Goal: Obtain resource: Obtain resource

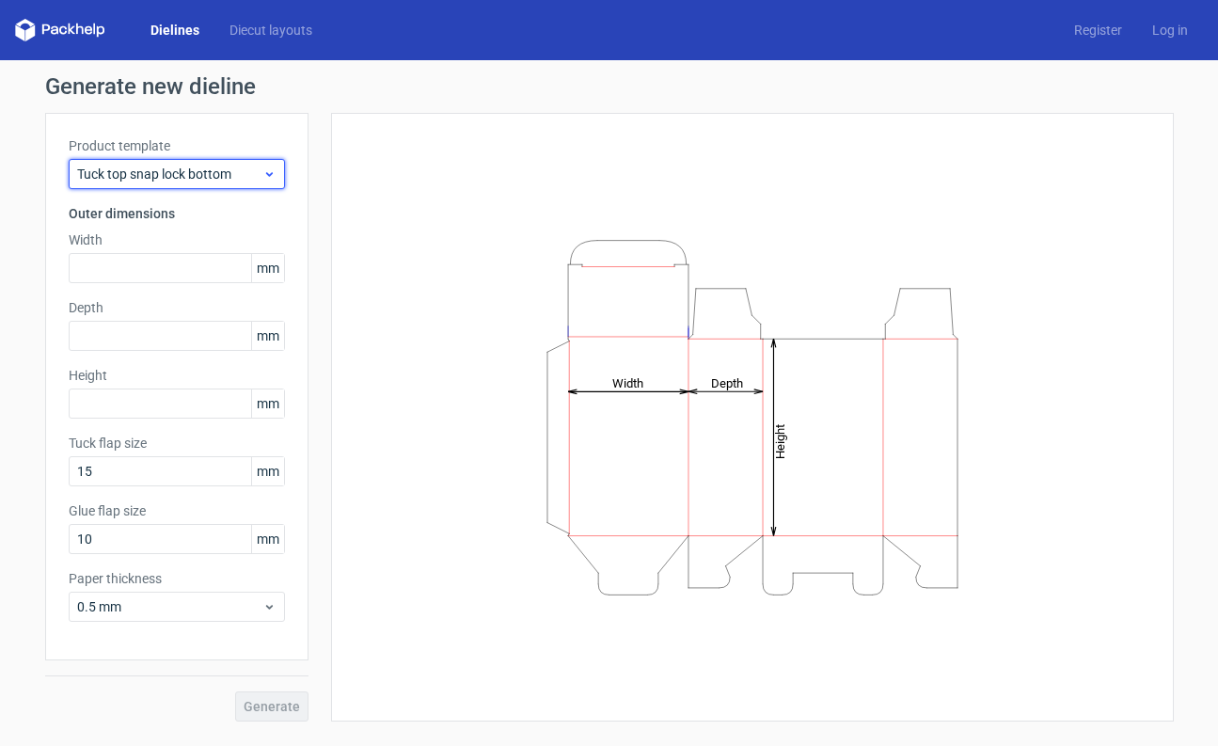
click at [244, 166] on span "Tuck top snap lock bottom" at bounding box center [169, 174] width 185 height 19
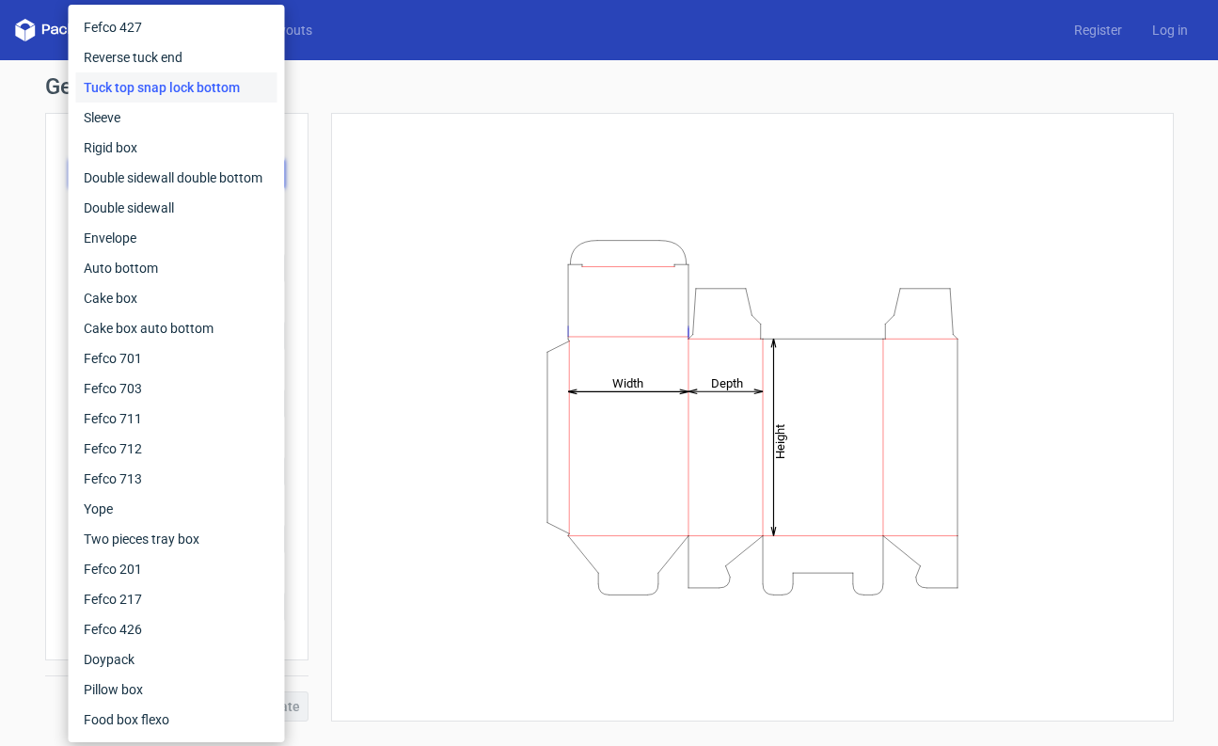
click at [461, 227] on div "Height Depth Width" at bounding box center [753, 417] width 796 height 562
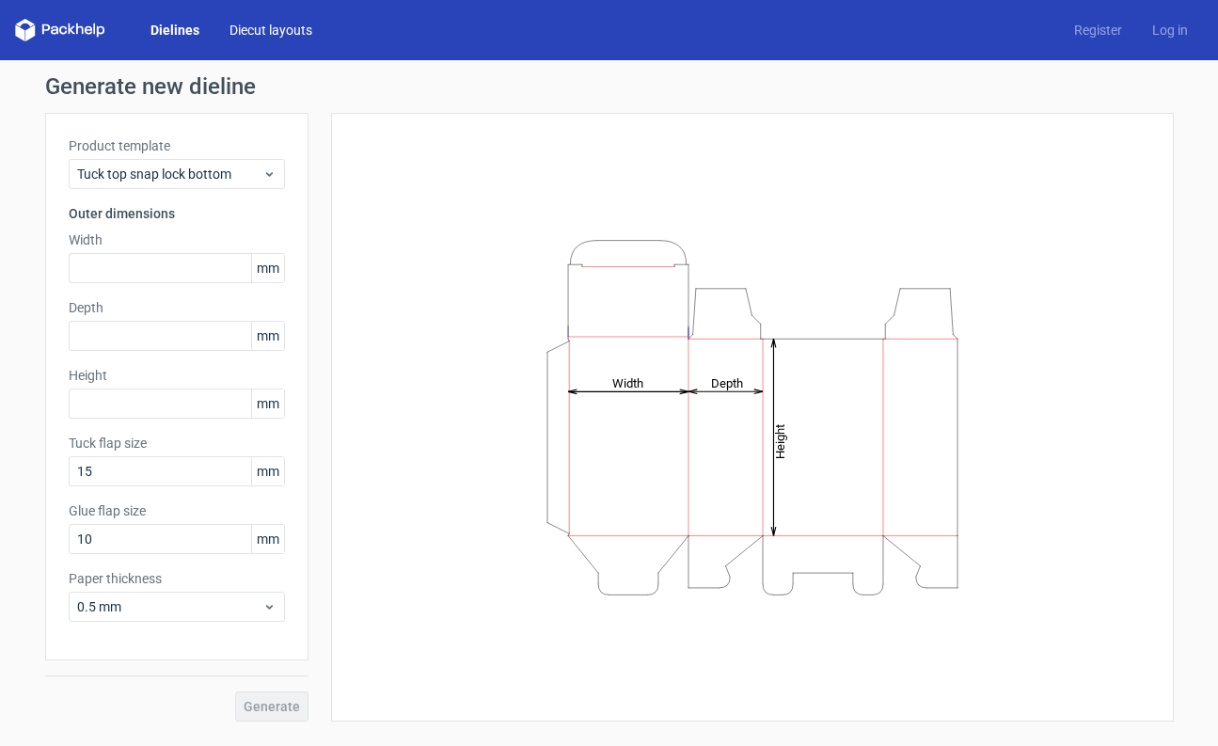
click at [248, 28] on link "Diecut layouts" at bounding box center [270, 30] width 113 height 19
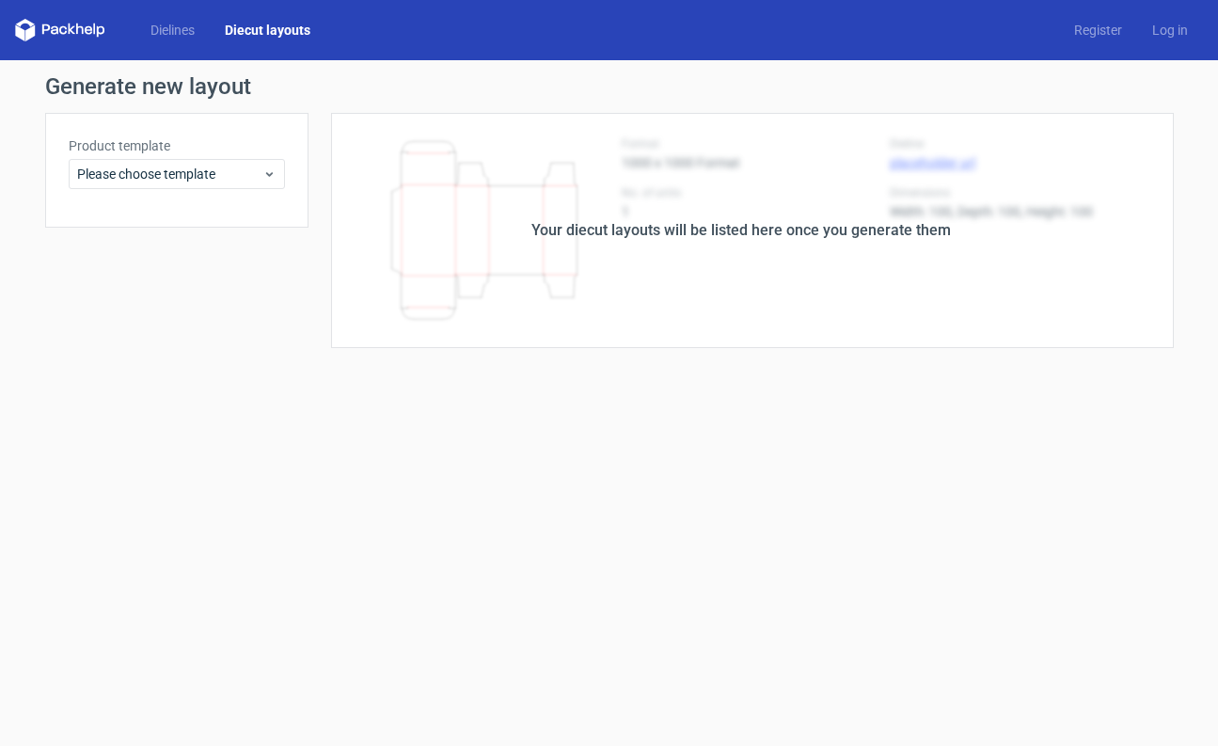
click at [170, 40] on div "Dielines Diecut layouts" at bounding box center [170, 30] width 310 height 23
click at [173, 36] on link "Dielines" at bounding box center [172, 30] width 74 height 19
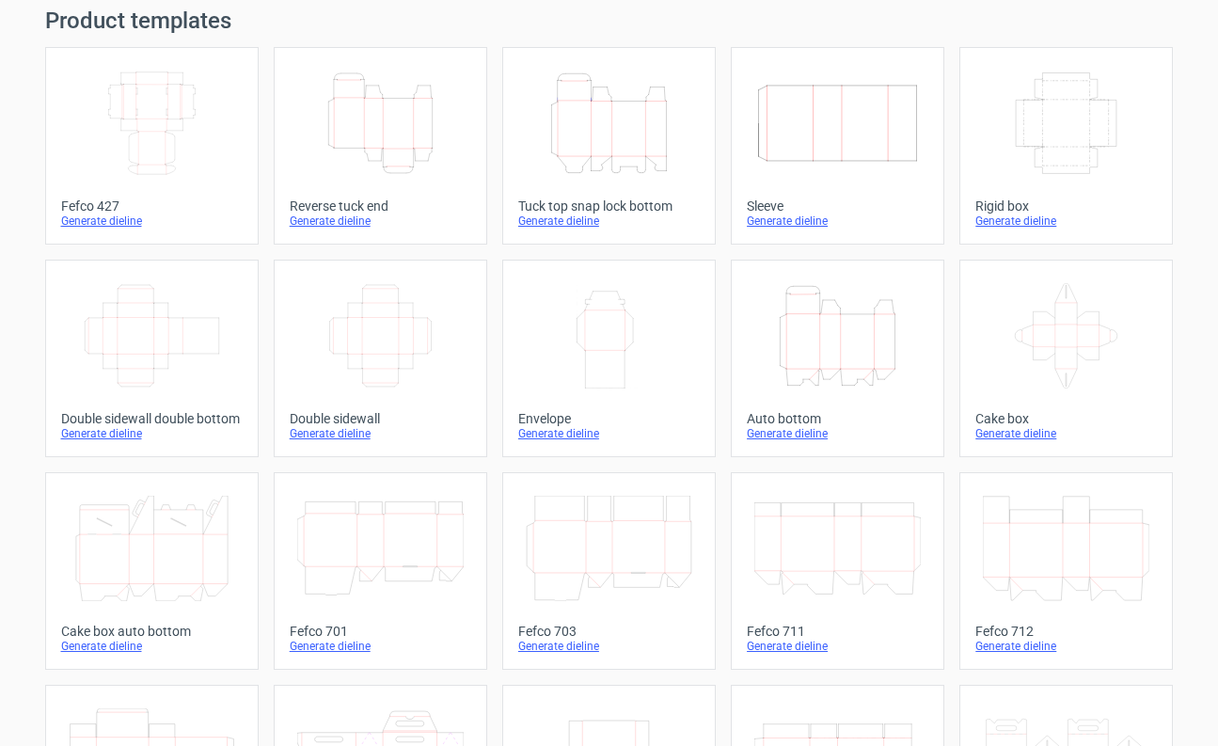
scroll to position [84, 0]
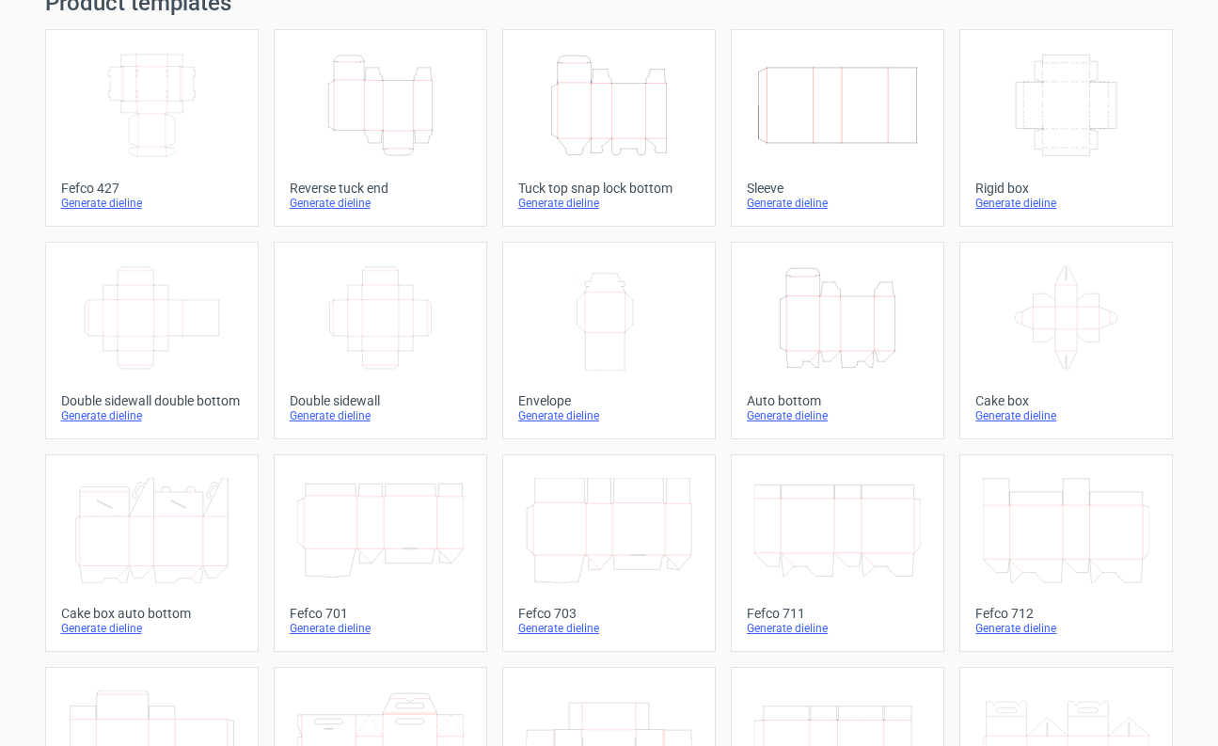
click at [230, 2] on h1 "Product templates" at bounding box center [609, 3] width 1129 height 23
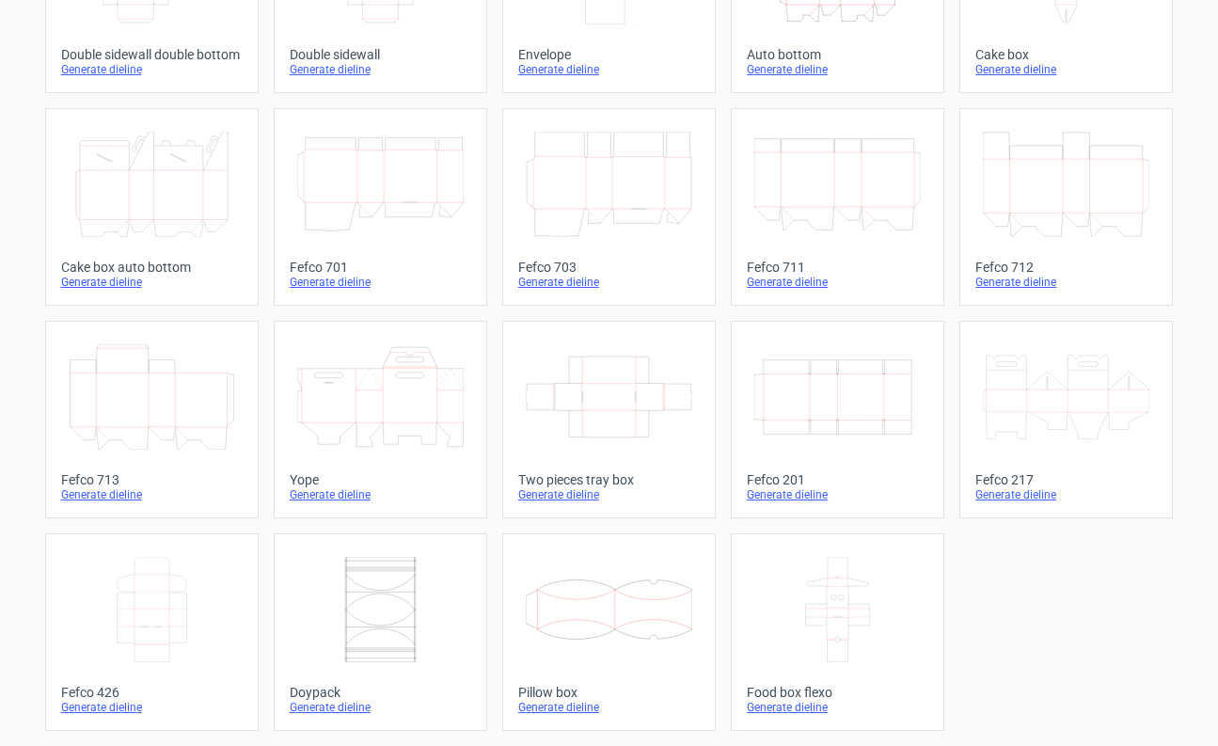
scroll to position [0, 0]
click at [638, 381] on icon at bounding box center [609, 396] width 166 height 105
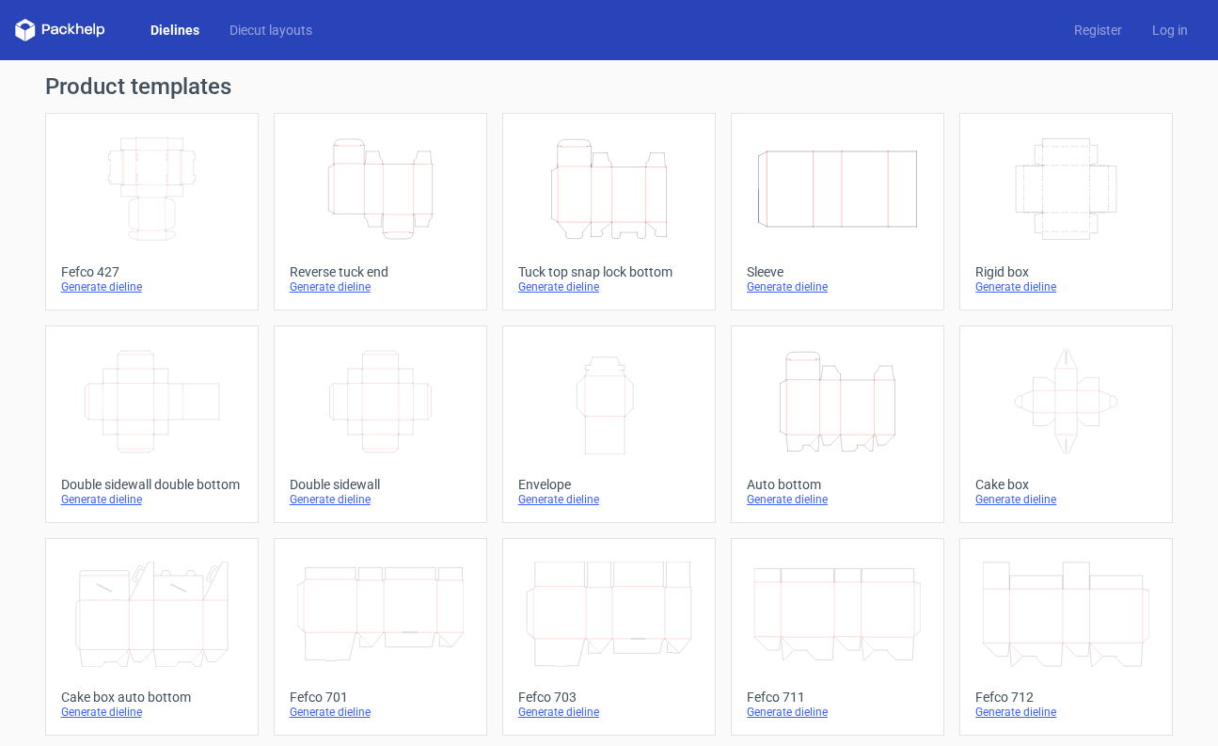
click at [80, 18] on div "Dielines Diecut layouts Register Log in" at bounding box center [609, 30] width 1218 height 60
click at [78, 25] on icon at bounding box center [60, 30] width 90 height 23
click at [68, 26] on icon at bounding box center [60, 30] width 90 height 23
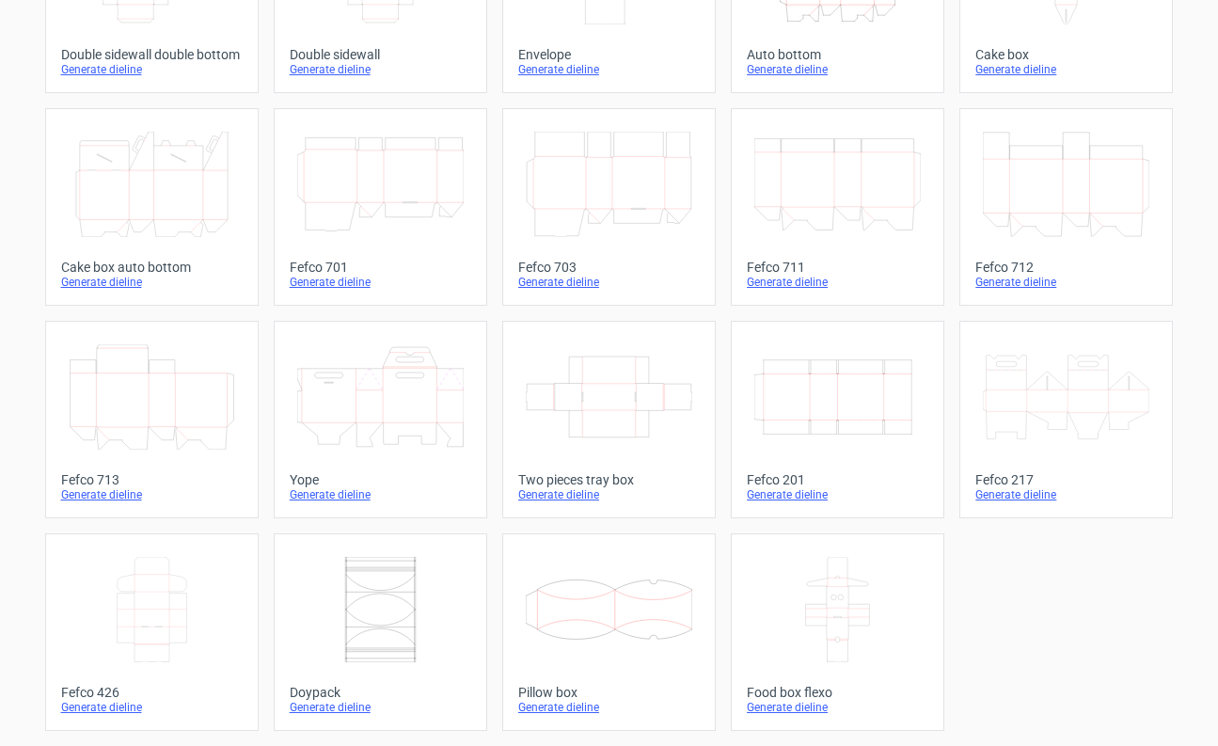
click at [612, 407] on icon at bounding box center [609, 396] width 166 height 105
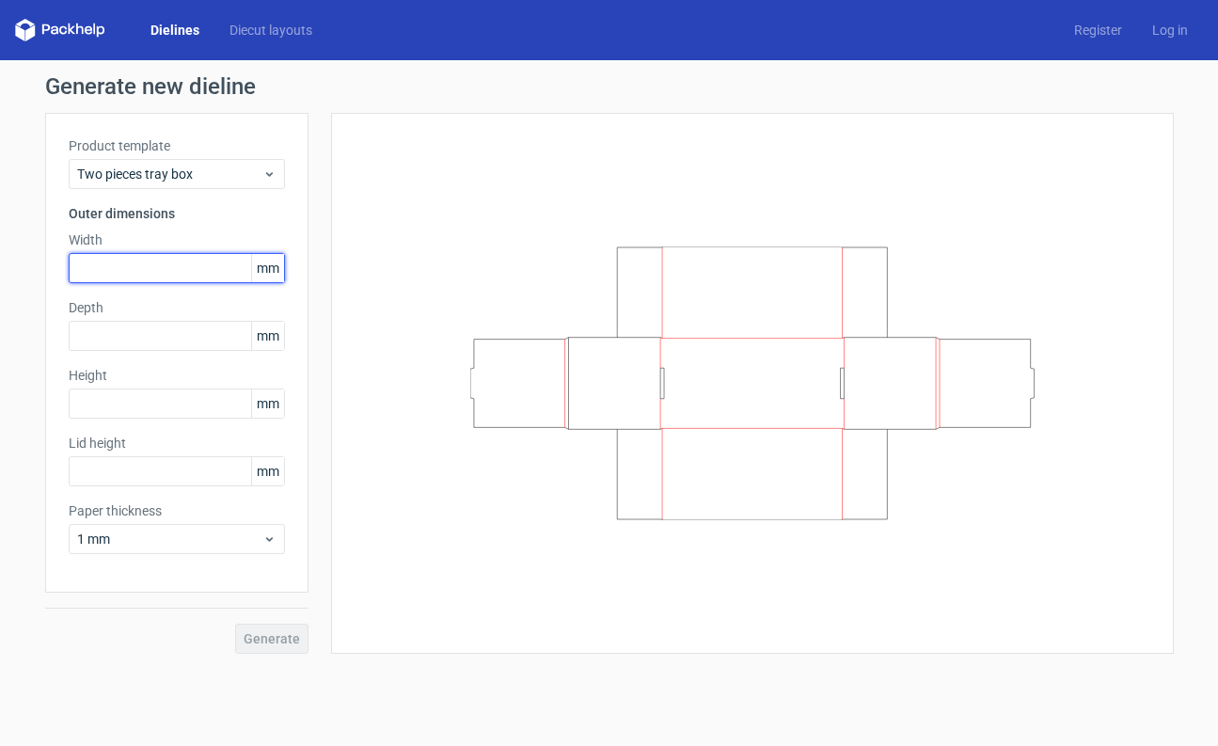
click at [167, 272] on input "text" at bounding box center [177, 268] width 216 height 30
type input "210"
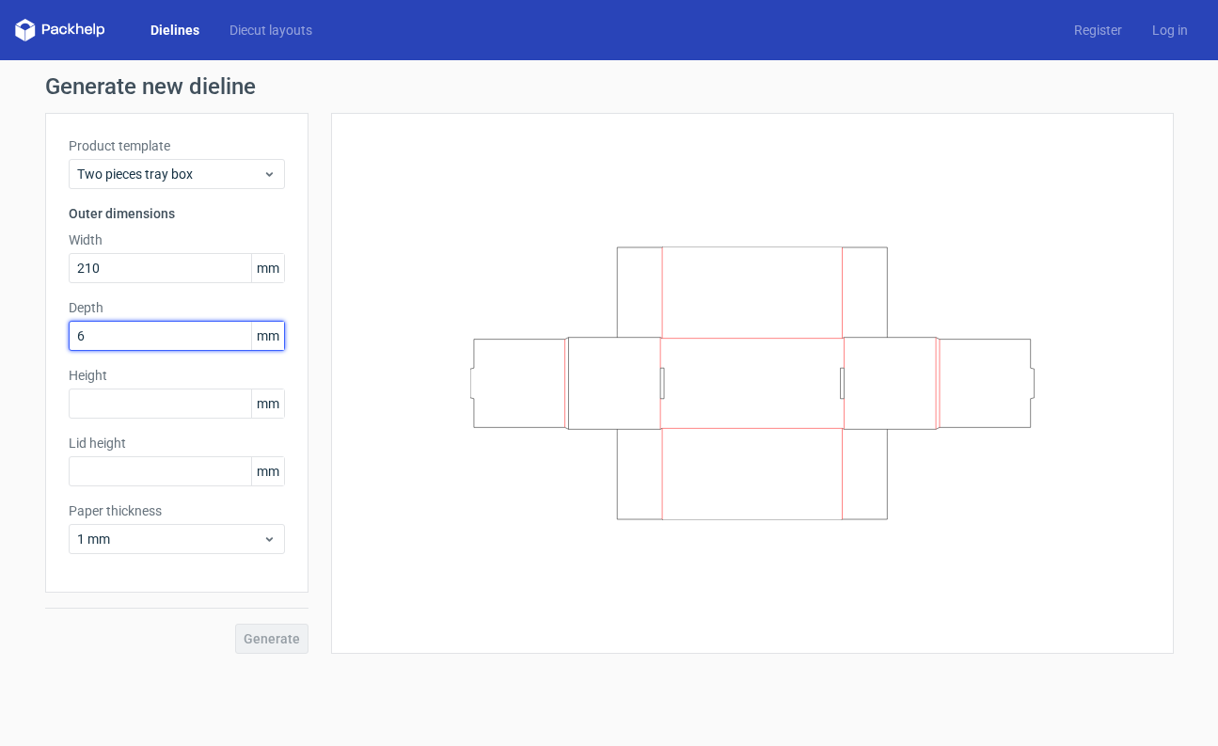
type input "60"
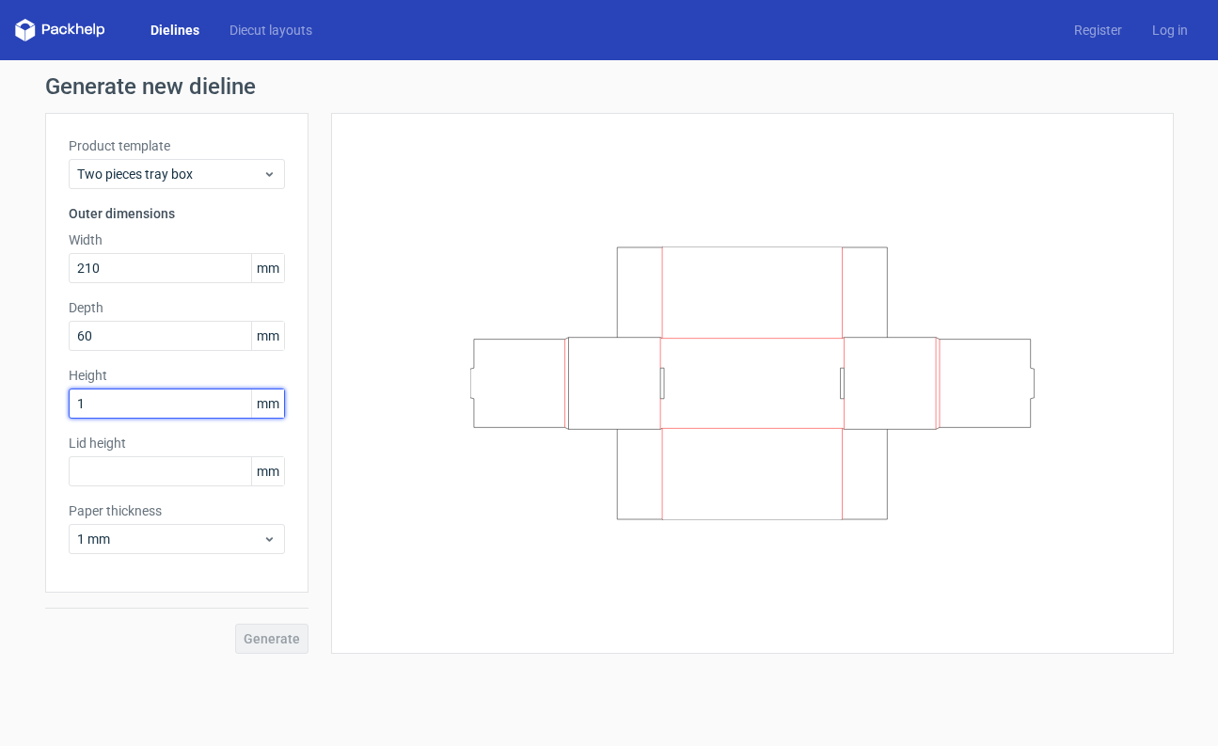
type input "18"
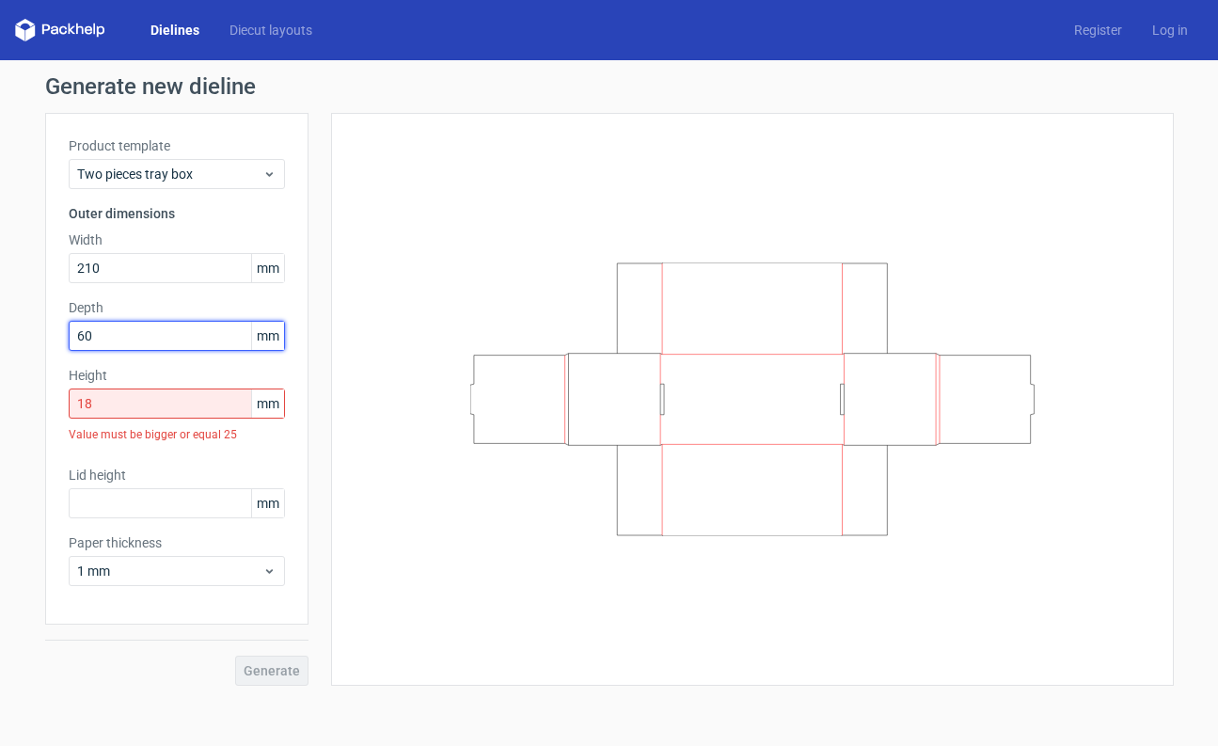
click at [199, 342] on input "60" at bounding box center [177, 336] width 216 height 30
type input "18"
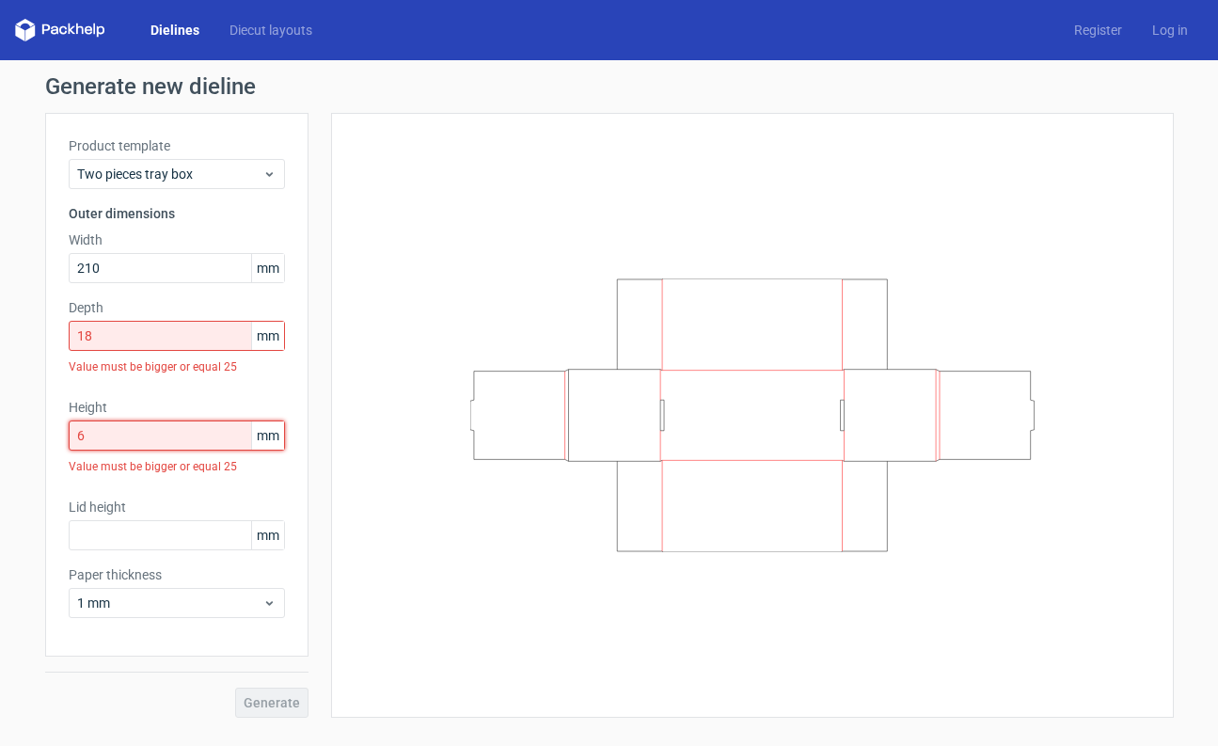
type input "60"
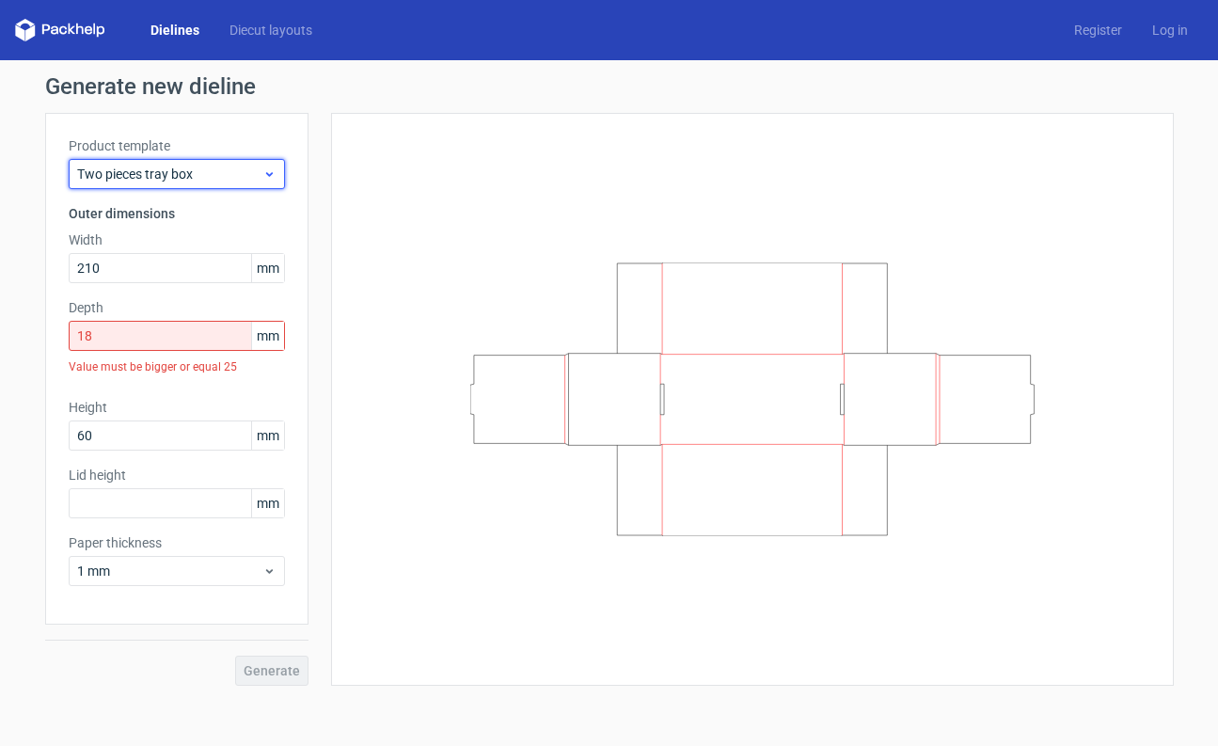
click at [251, 171] on span "Two pieces tray box" at bounding box center [169, 174] width 185 height 19
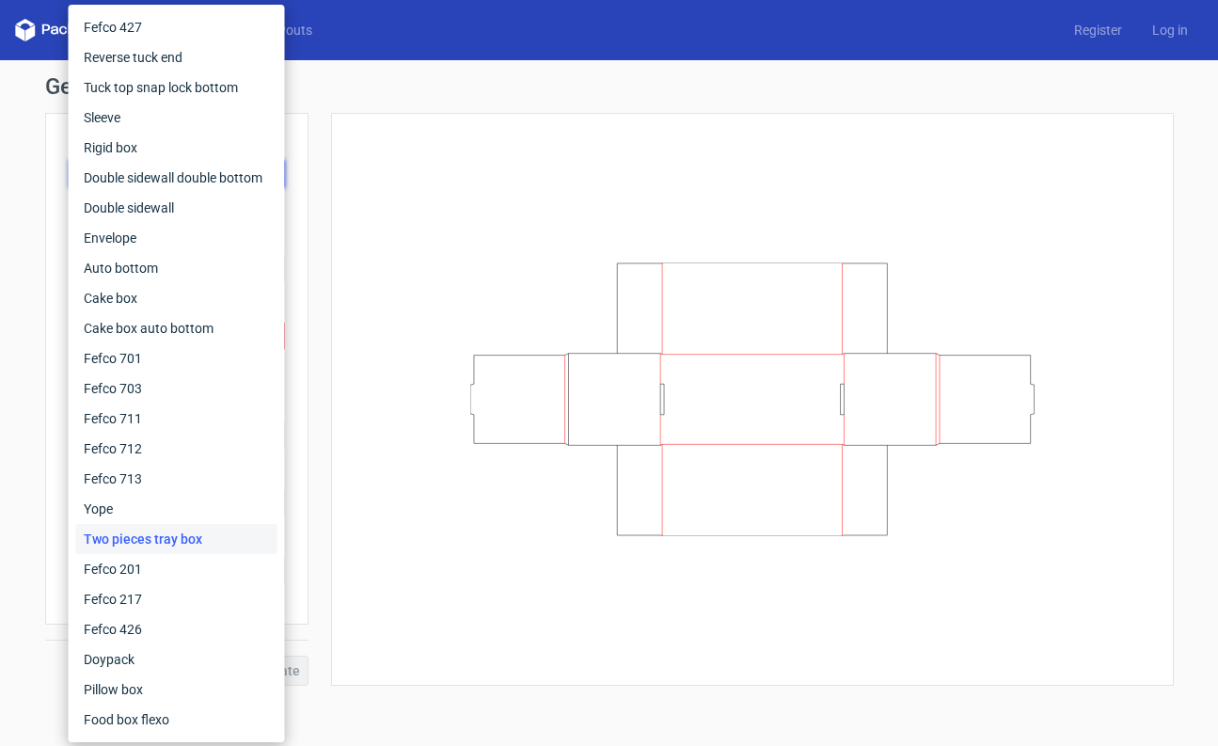
click at [414, 193] on div at bounding box center [753, 399] width 796 height 526
